Goal: Navigation & Orientation: Find specific page/section

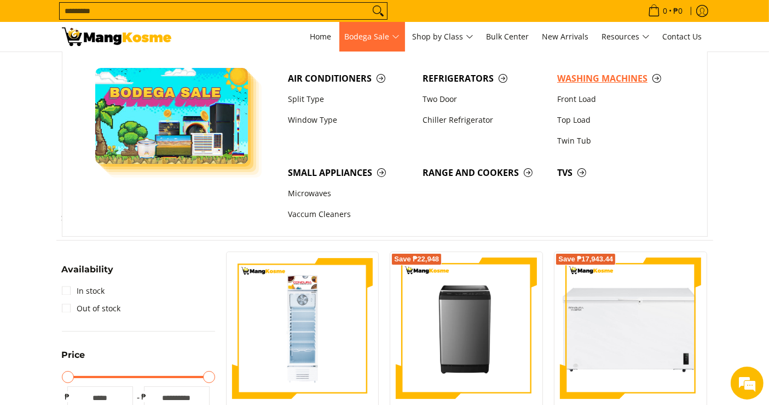
click at [572, 70] on link "Washing Machines" at bounding box center [619, 78] width 135 height 21
click at [574, 76] on span "Washing Machines" at bounding box center [619, 79] width 124 height 14
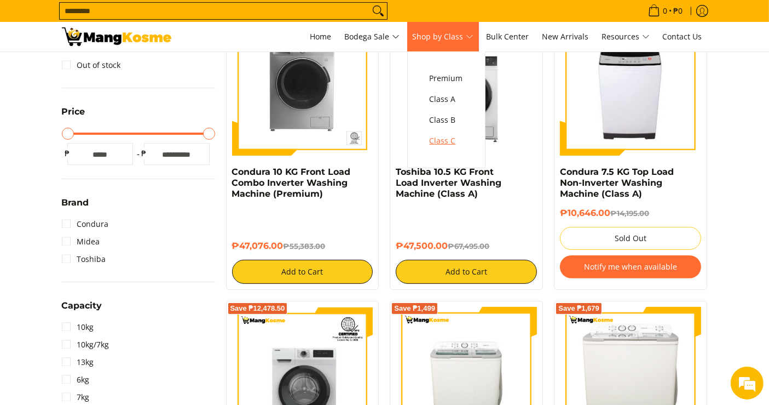
click at [450, 141] on span "Class C" at bounding box center [446, 141] width 33 height 14
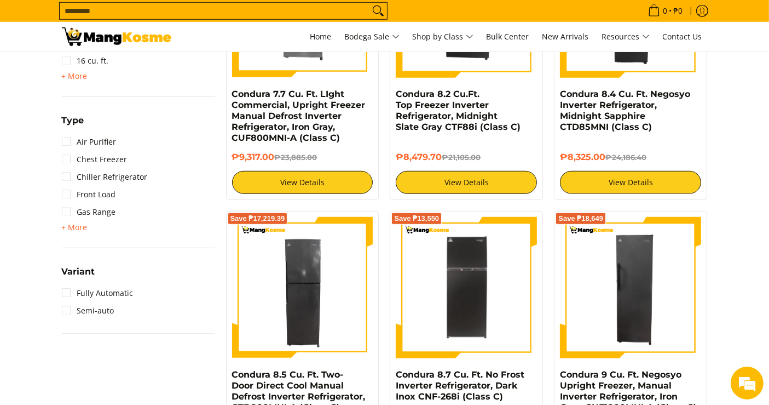
scroll to position [851, 0]
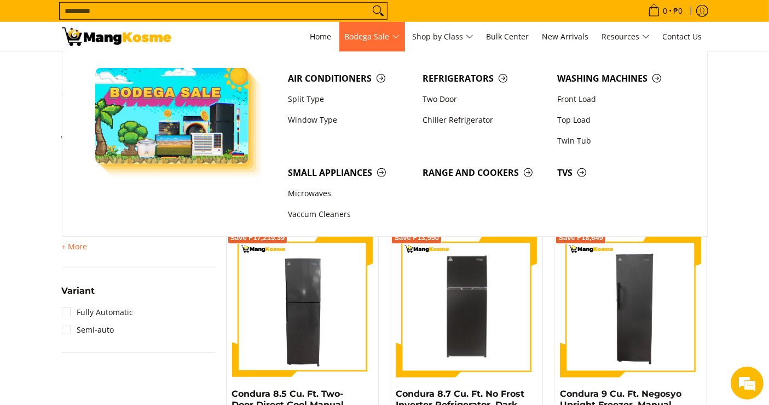
click at [588, 63] on span "Air Conditioners Split Type Window Type Refrigerators Two Door Washing Machines" at bounding box center [487, 143] width 408 height 185
click at [588, 73] on span "Washing Machines" at bounding box center [619, 79] width 124 height 14
